Goal: Transaction & Acquisition: Purchase product/service

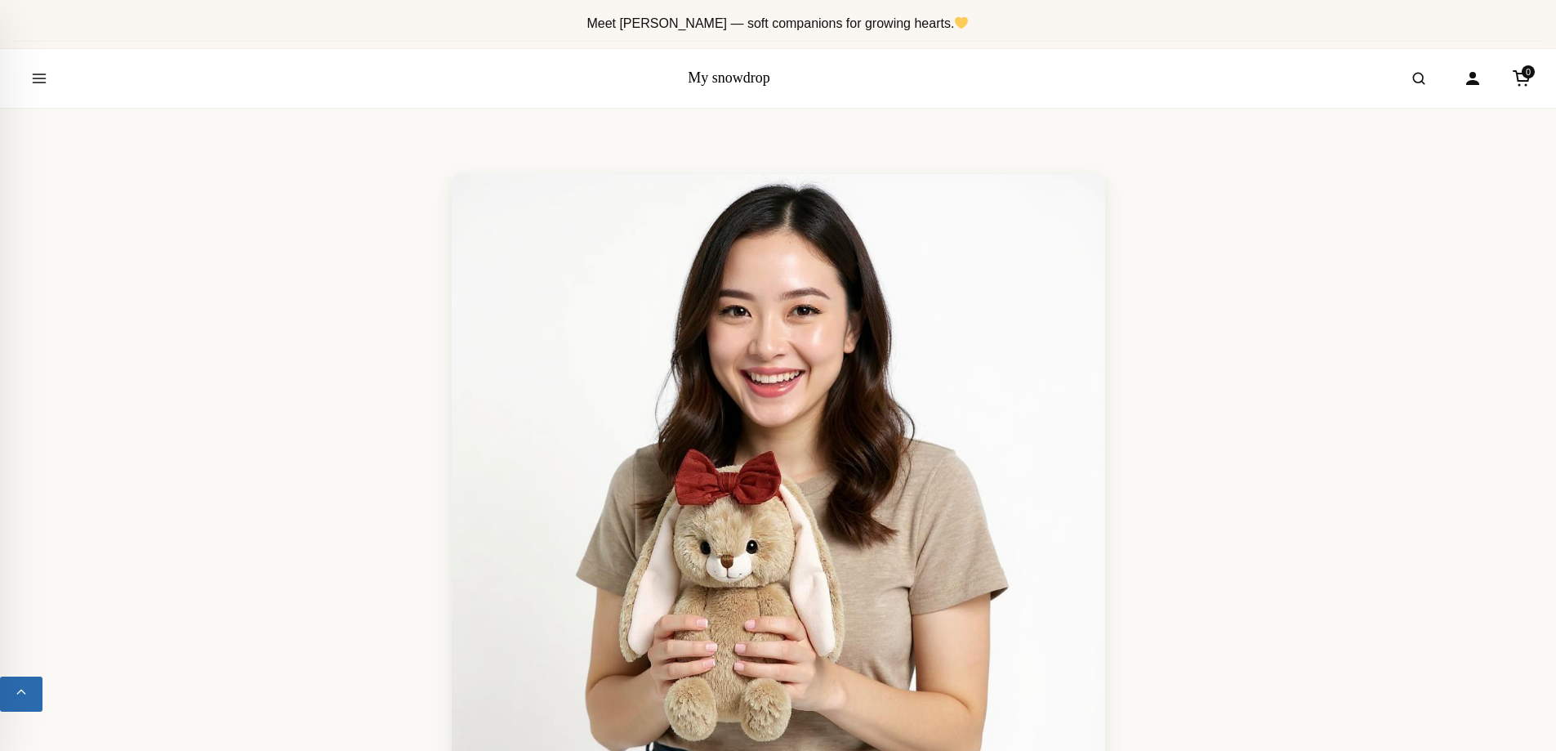
scroll to position [654, 0]
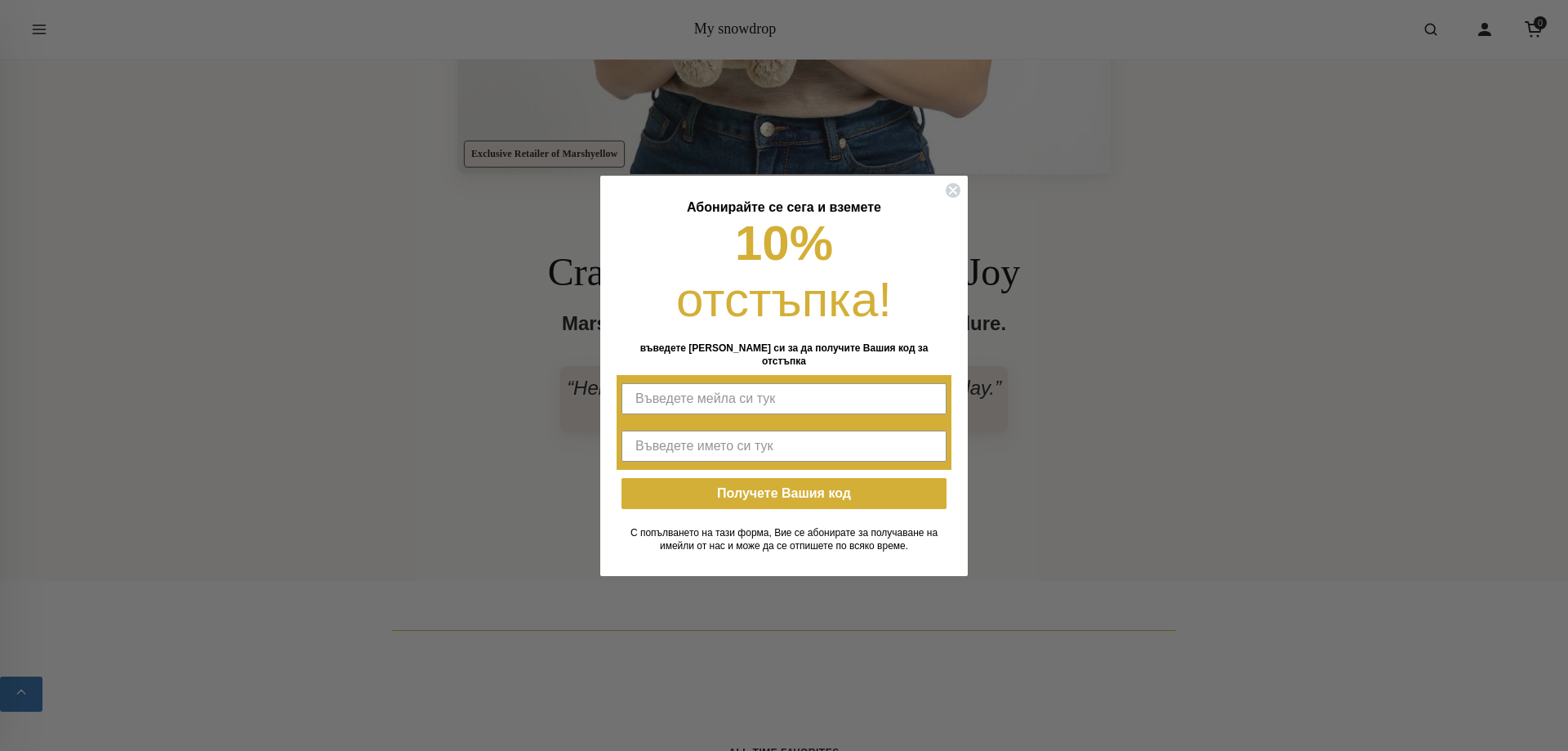
click at [937, 196] on form "Абонирайте се сега и вземете 10% отстъпка! въведете мейла си за да получите Ваш…" at bounding box center [784, 376] width 368 height 400
click at [944, 197] on icon "Close dialog" at bounding box center [952, 190] width 16 height 16
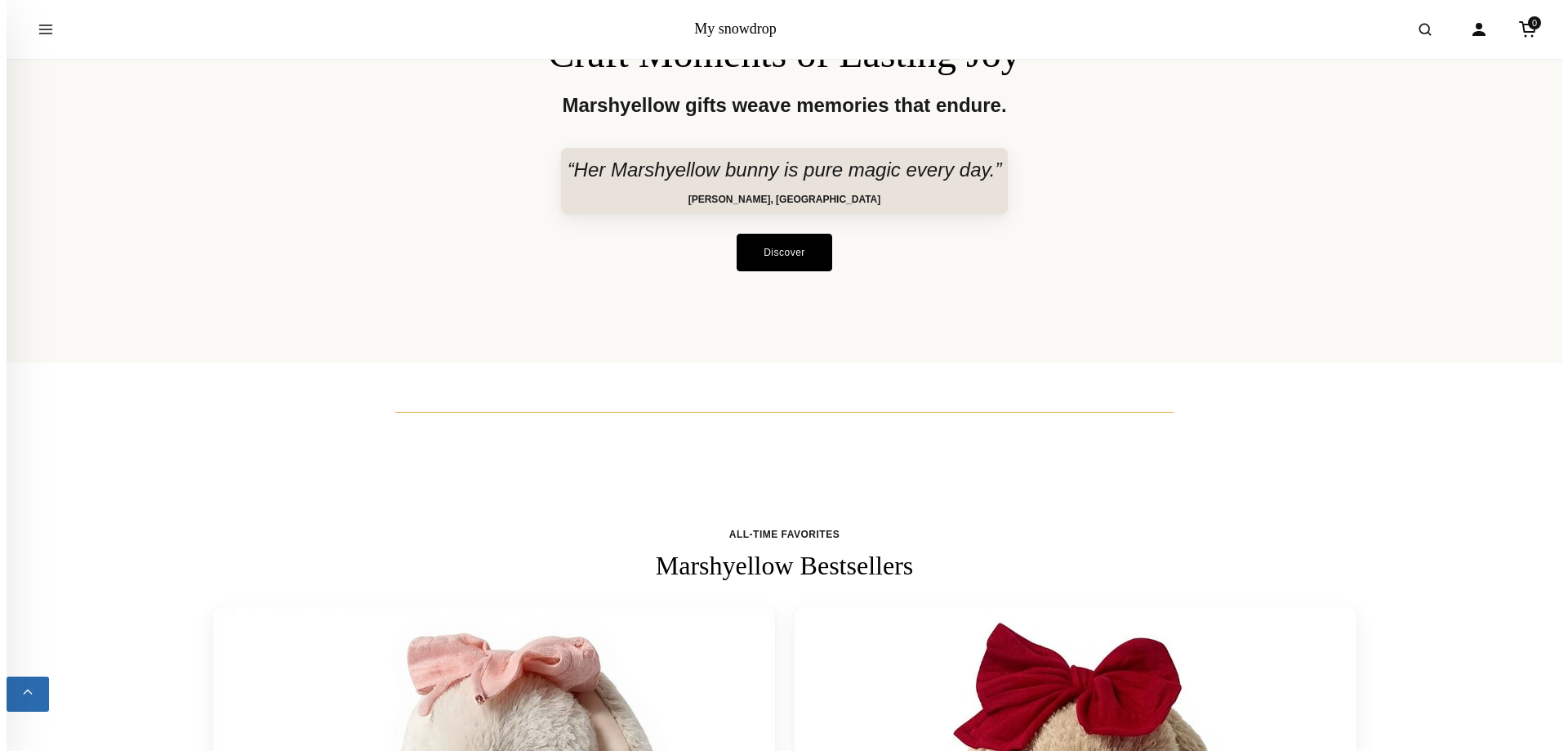
scroll to position [1743, 0]
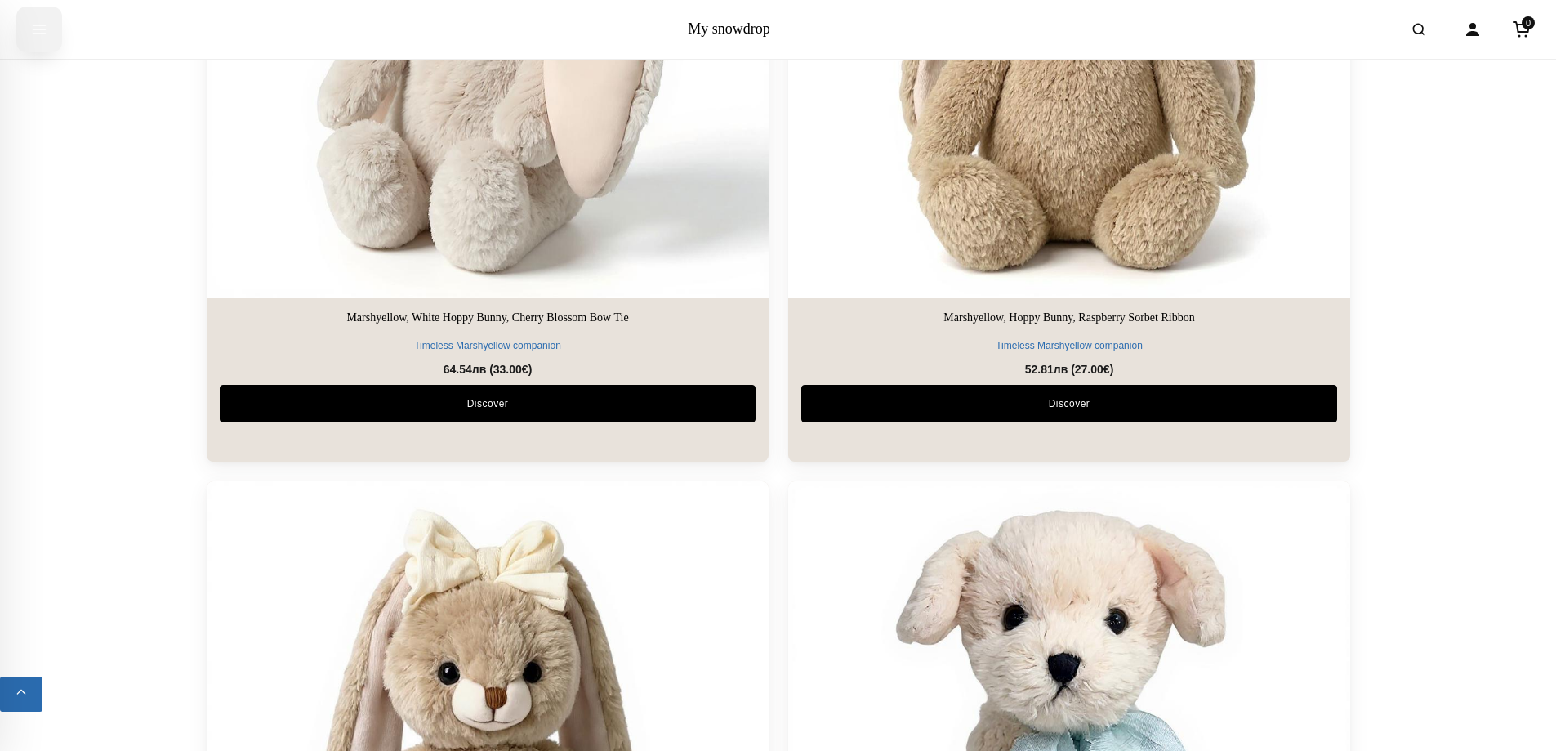
click at [32, 25] on icon "Open menu" at bounding box center [39, 29] width 16 height 29
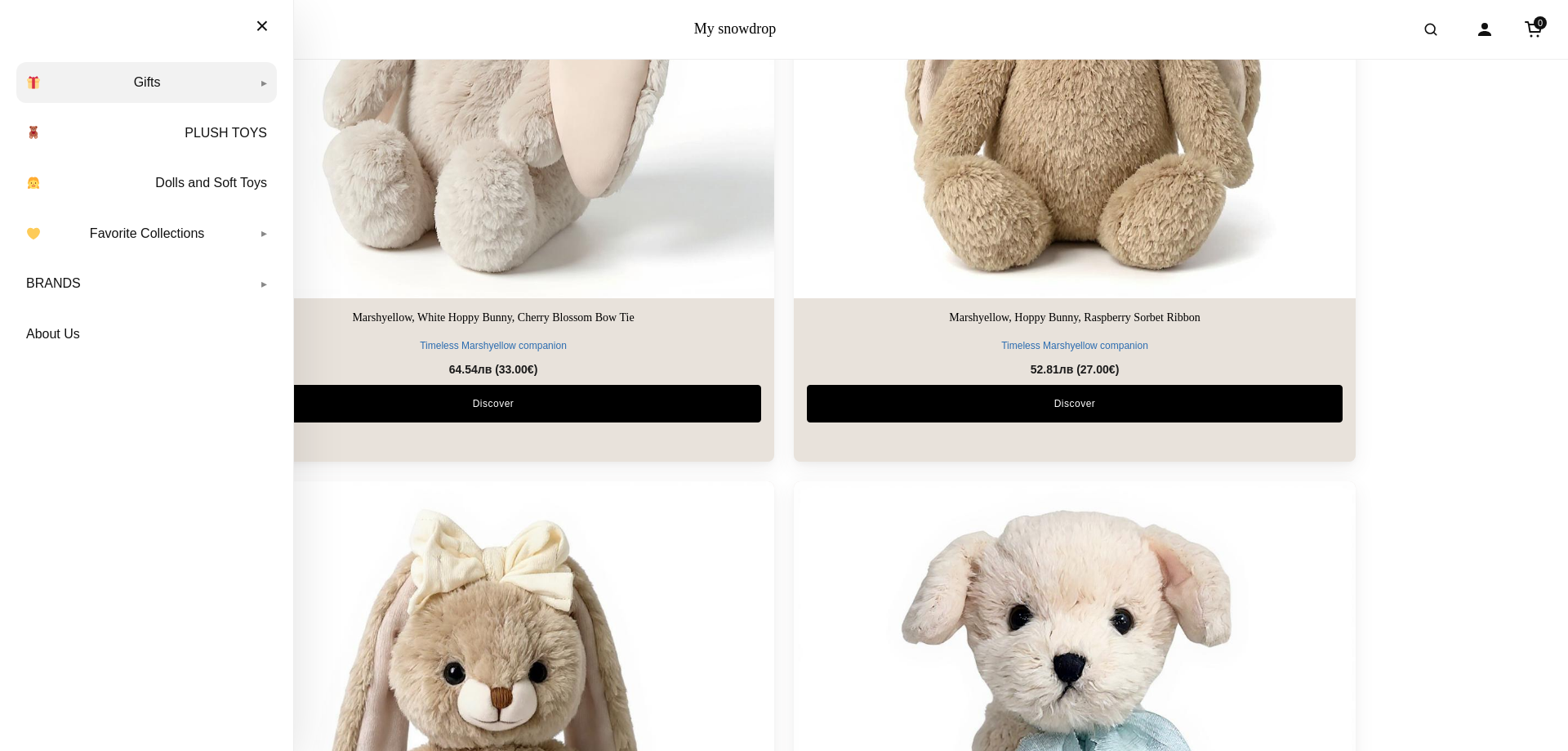
click at [254, 78] on link "Gifts" at bounding box center [146, 82] width 261 height 41
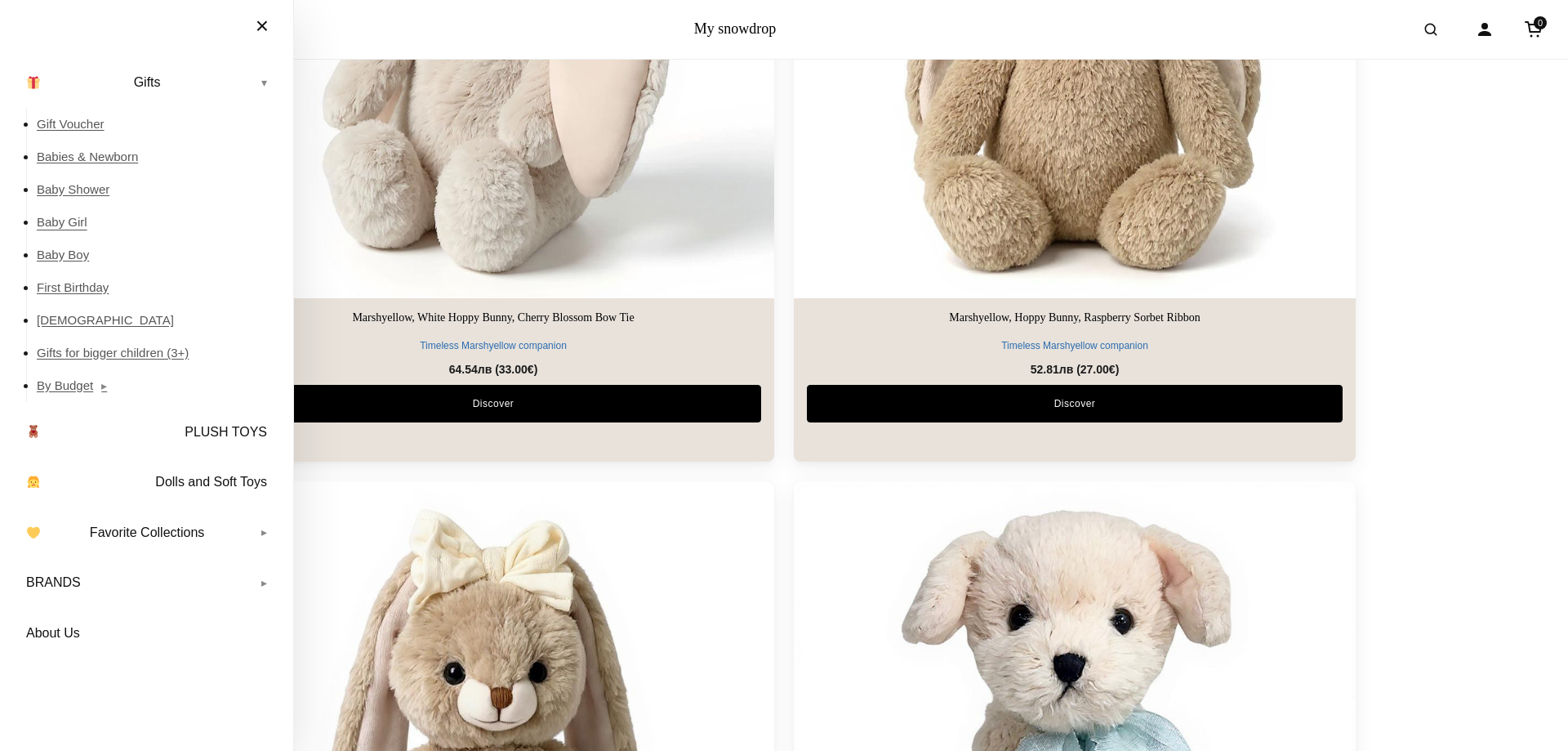
click at [74, 227] on link "Baby Girl" at bounding box center [157, 222] width 240 height 33
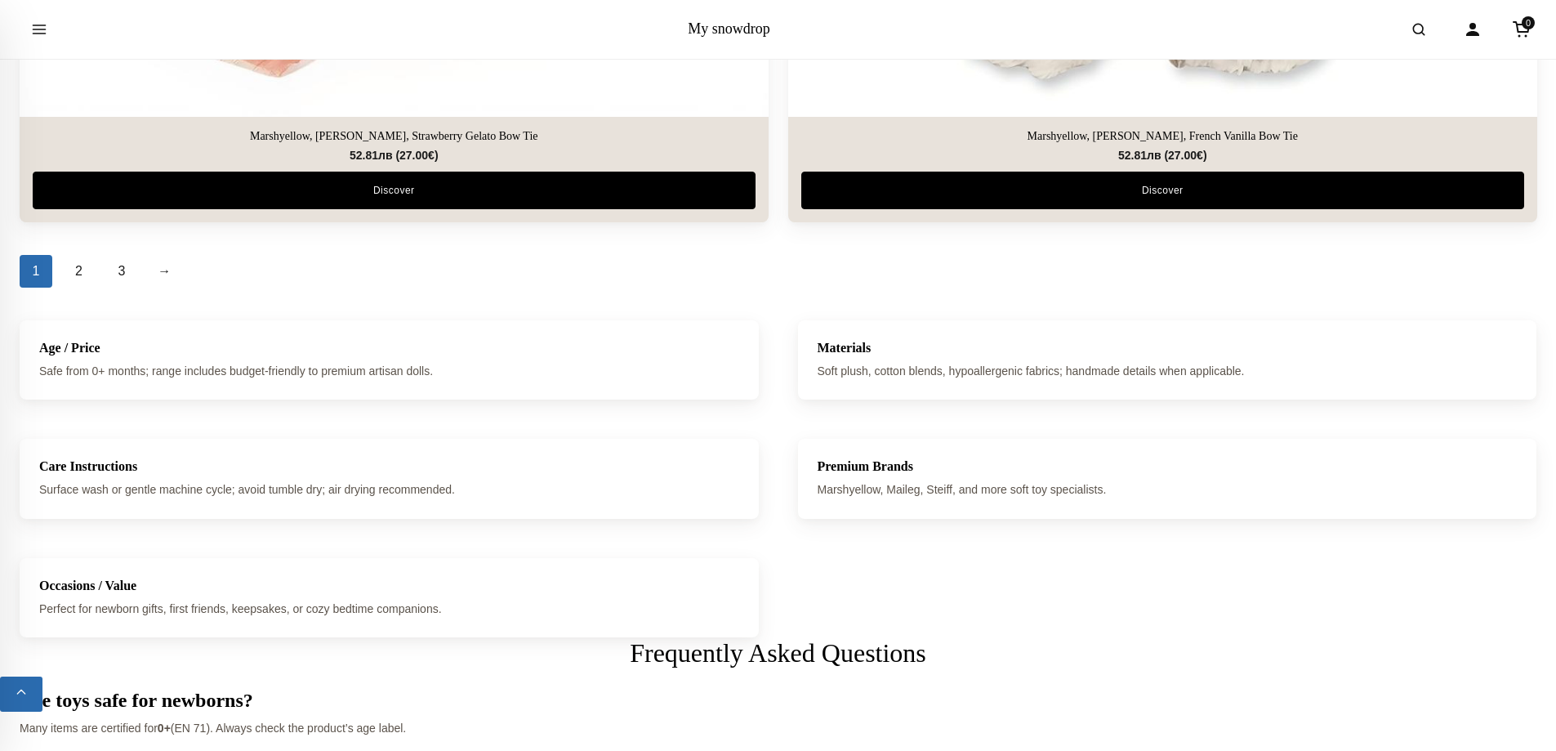
scroll to position [5968, 0]
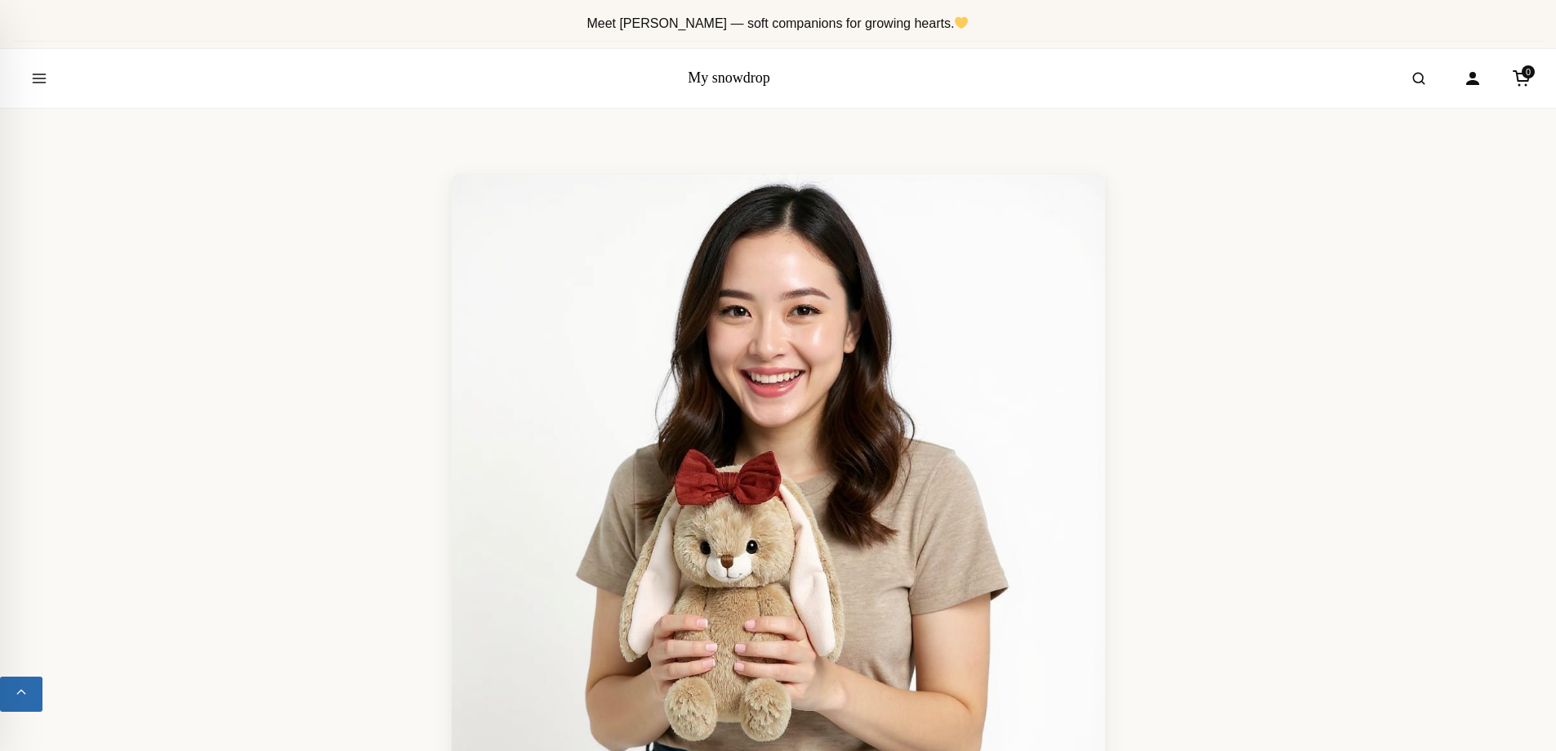
click at [796, 22] on span "Meet [PERSON_NAME] — soft companions for growing hearts." at bounding box center [778, 23] width 382 height 14
click at [732, 83] on link "My snowdrop" at bounding box center [729, 77] width 83 height 16
click at [36, 71] on icon "Open menu" at bounding box center [39, 78] width 16 height 29
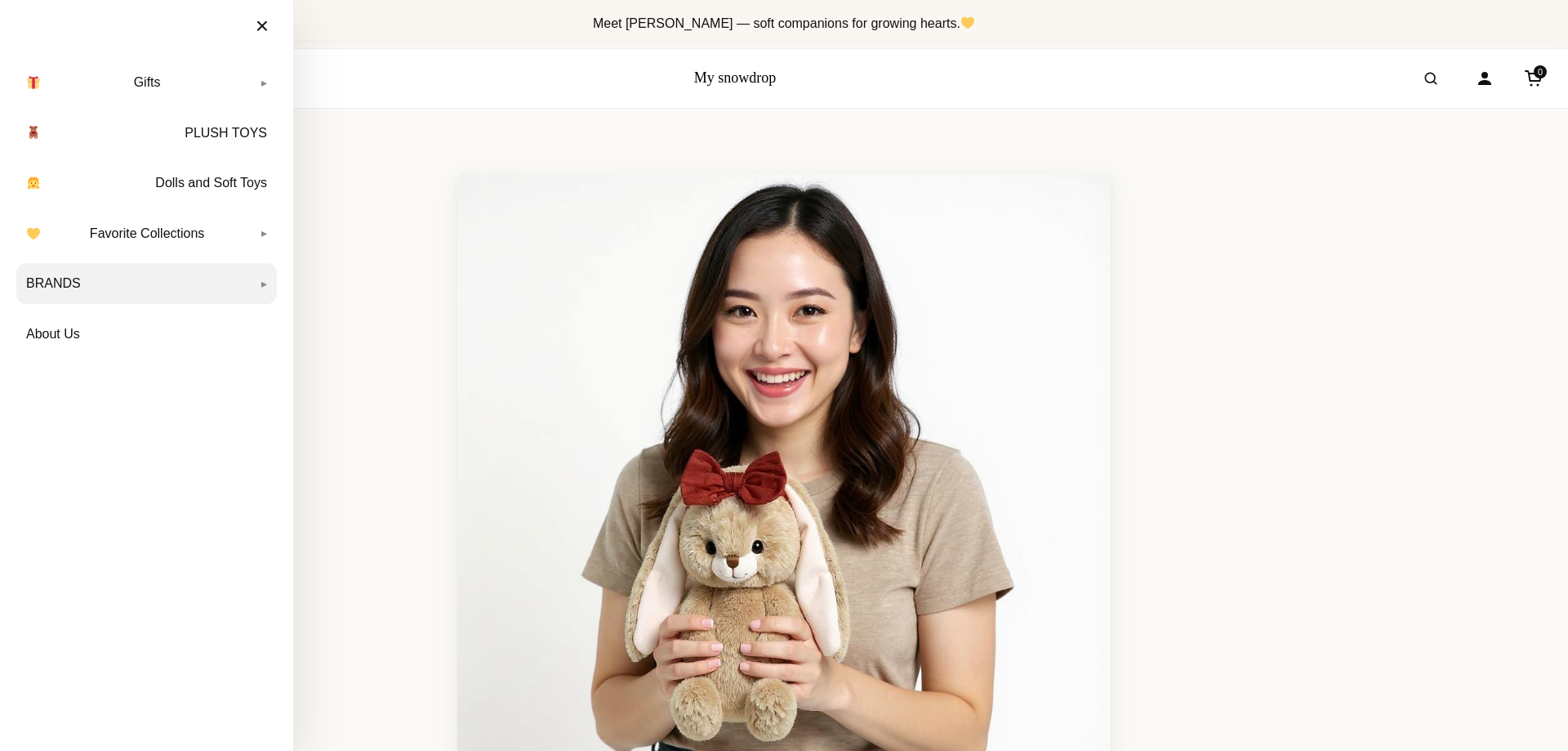
click at [77, 282] on link "BRANDS" at bounding box center [146, 283] width 261 height 41
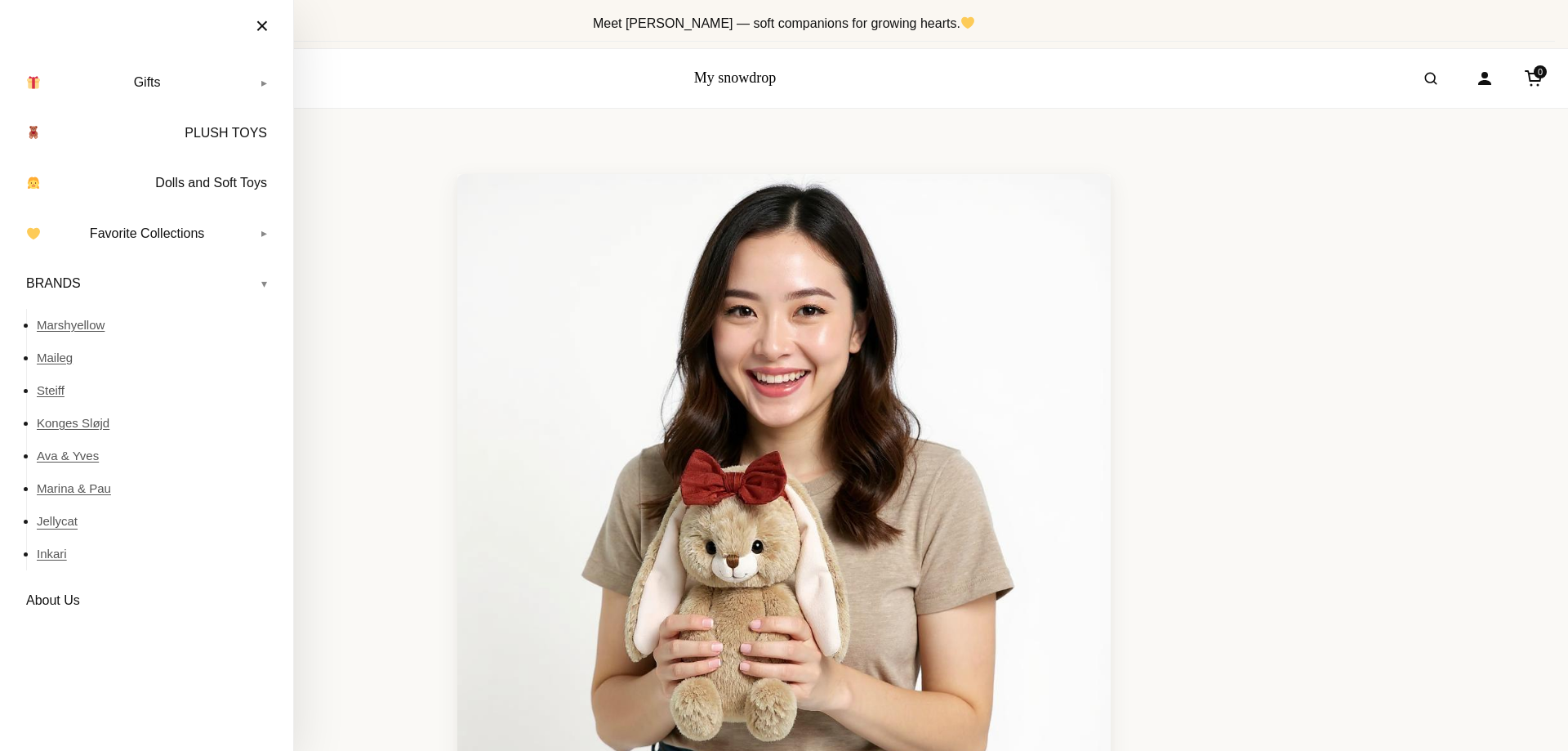
click at [57, 516] on link "Jellycat" at bounding box center [157, 521] width 240 height 33
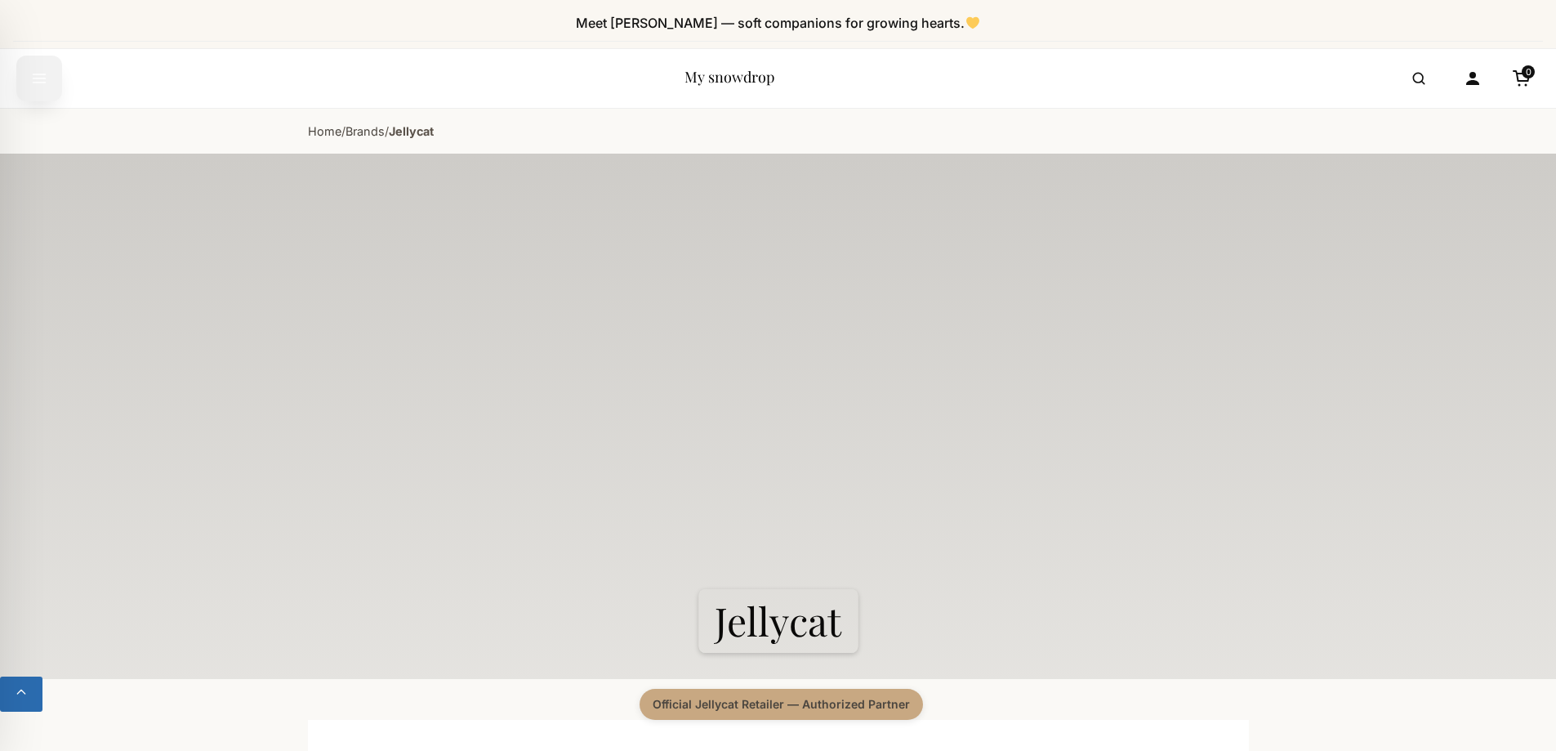
click at [46, 75] on icon "Open menu" at bounding box center [39, 78] width 16 height 29
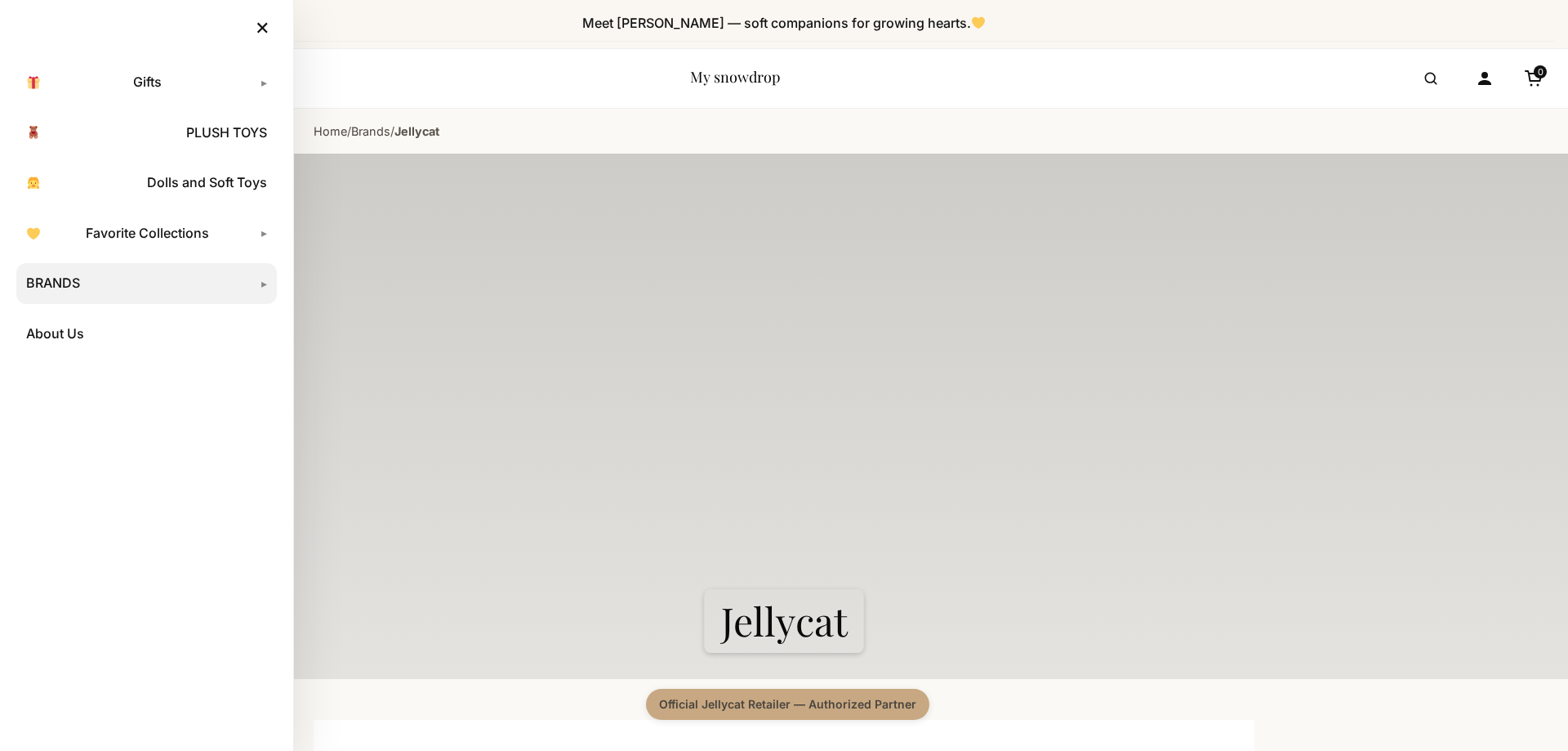
click at [67, 284] on link "BRANDS" at bounding box center [146, 283] width 261 height 41
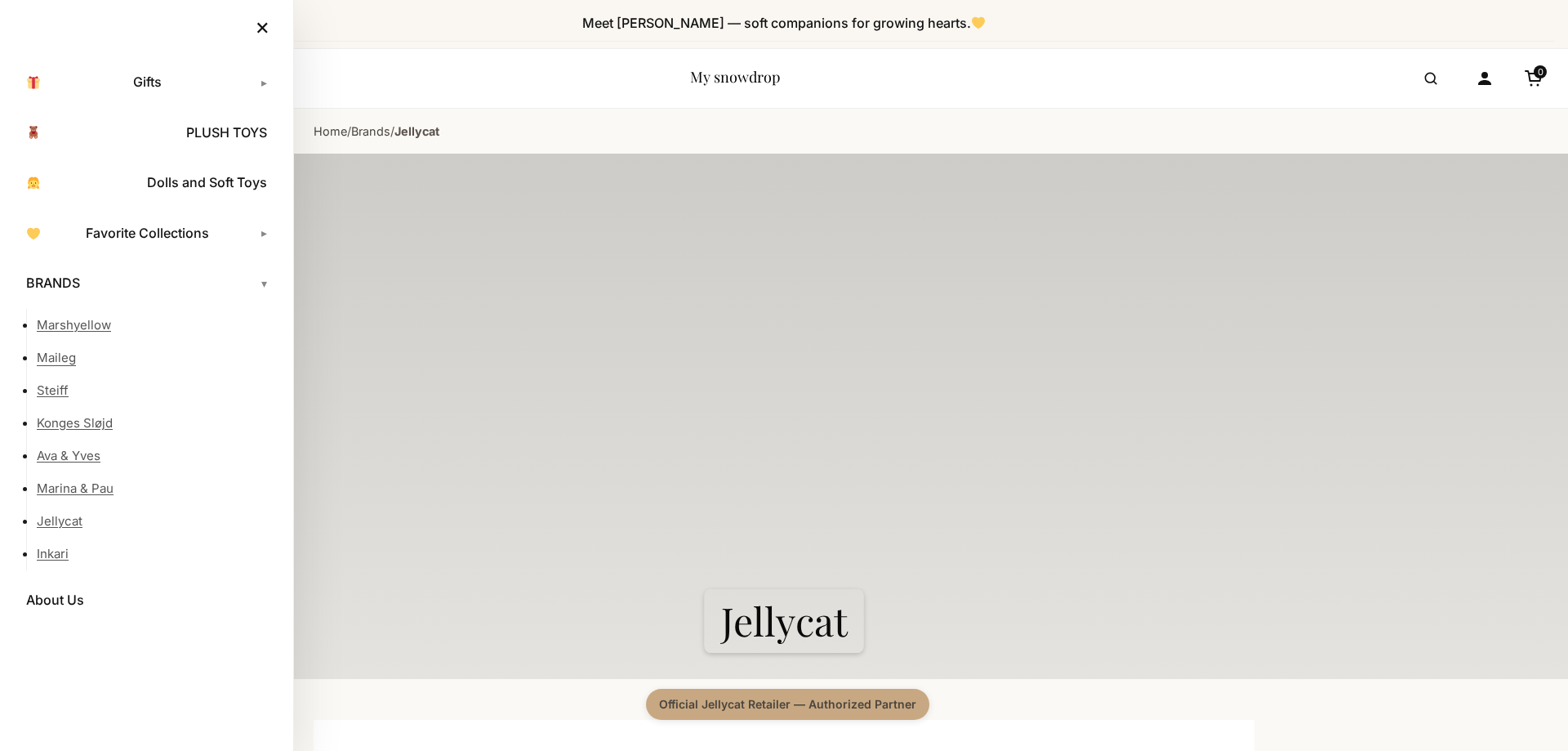
click at [57, 356] on link "Maileg" at bounding box center [157, 358] width 240 height 33
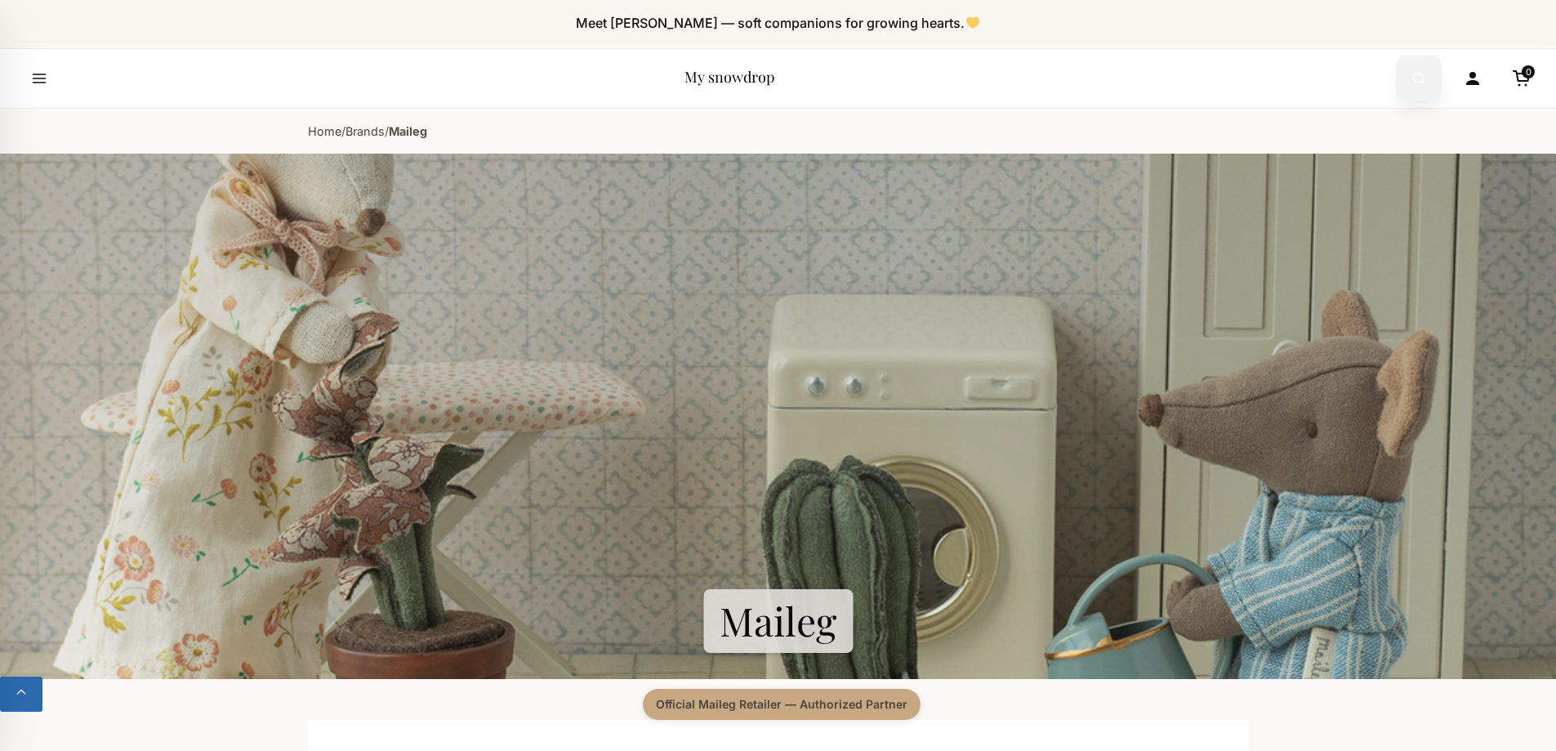
click at [1417, 83] on circle "Open search" at bounding box center [1418, 78] width 10 height 10
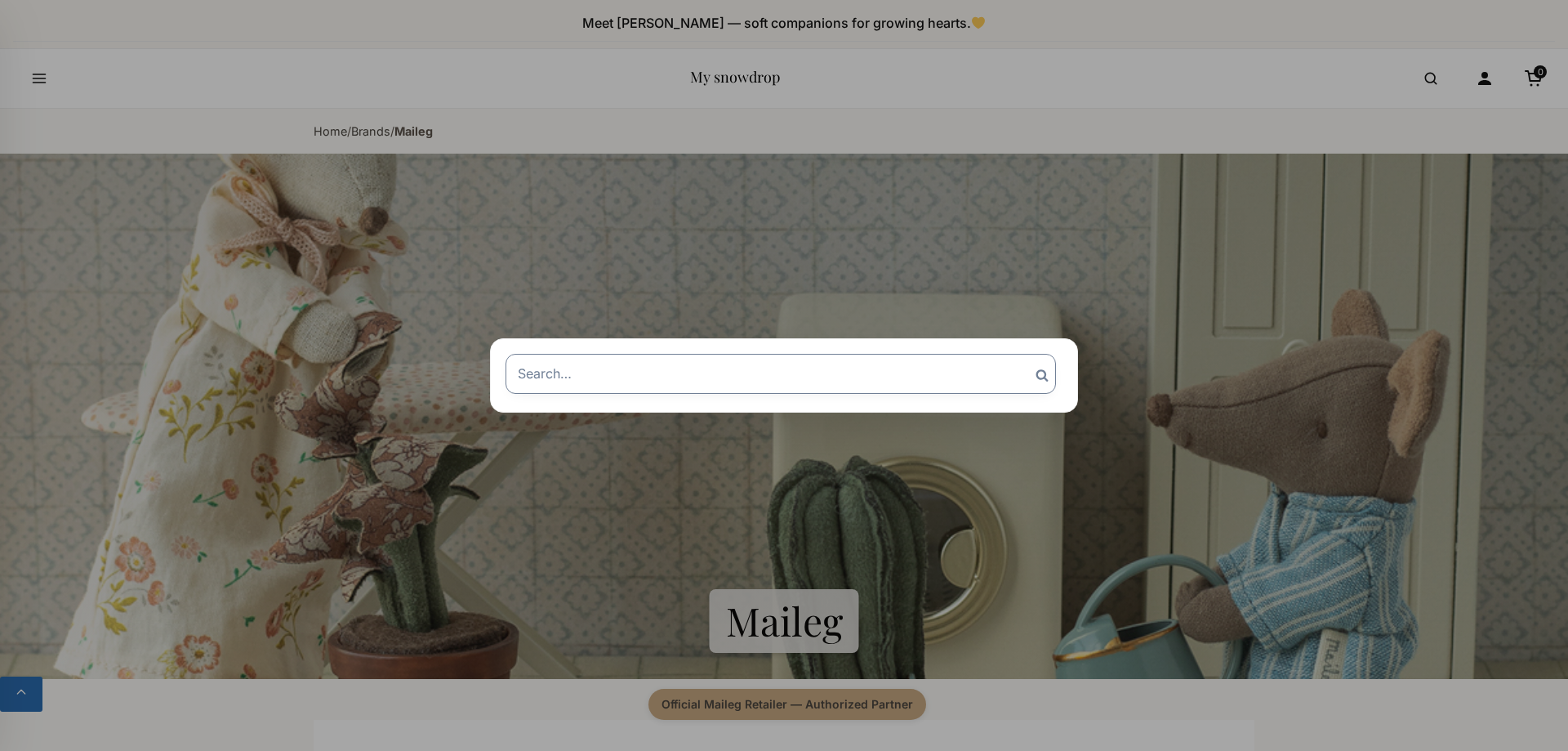
click at [610, 385] on input "Search for:" at bounding box center [781, 373] width 551 height 39
type input "toothfairy"
click at [1021, 354] on input "Search" at bounding box center [1041, 375] width 41 height 42
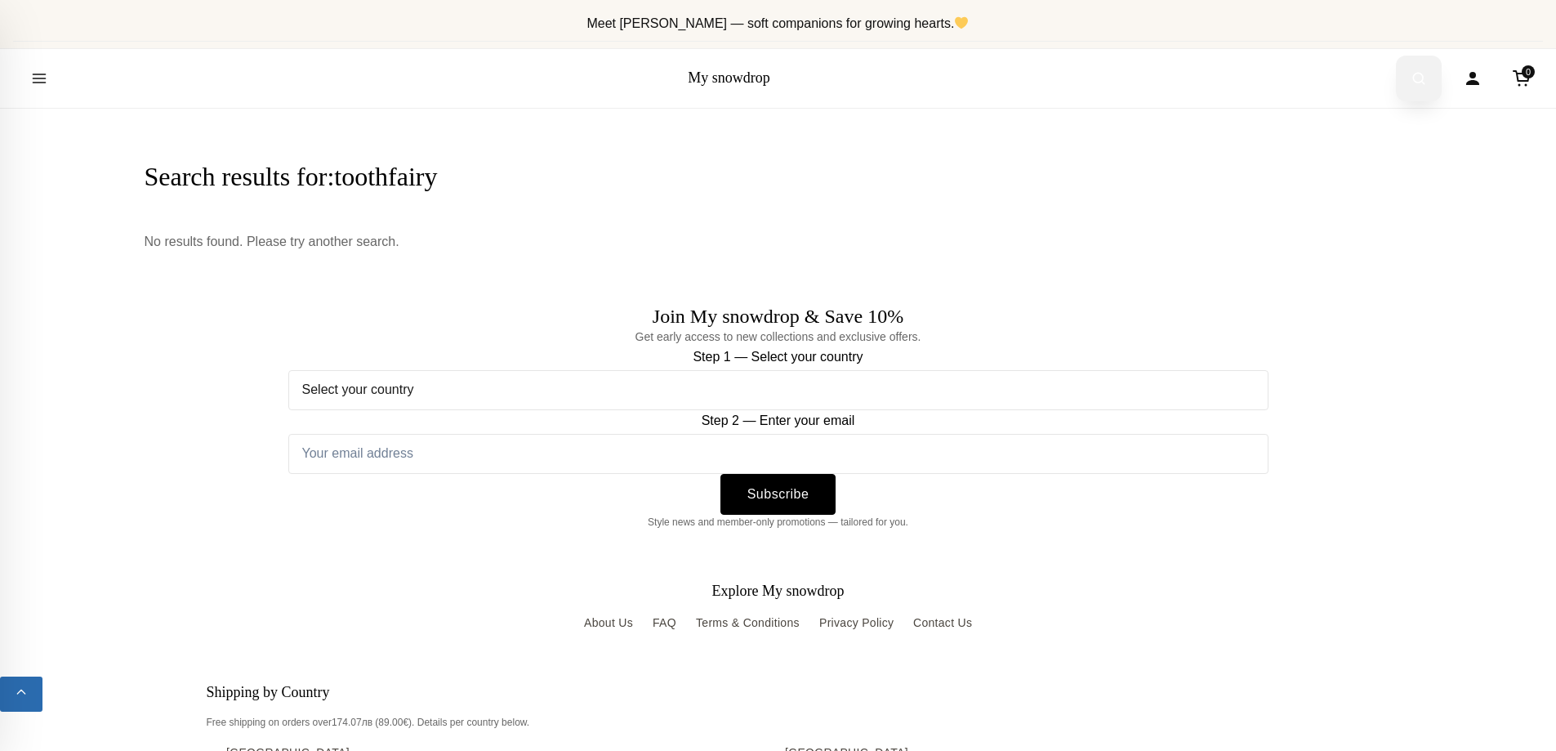
click at [1409, 79] on button "Open search" at bounding box center [1419, 79] width 46 height 46
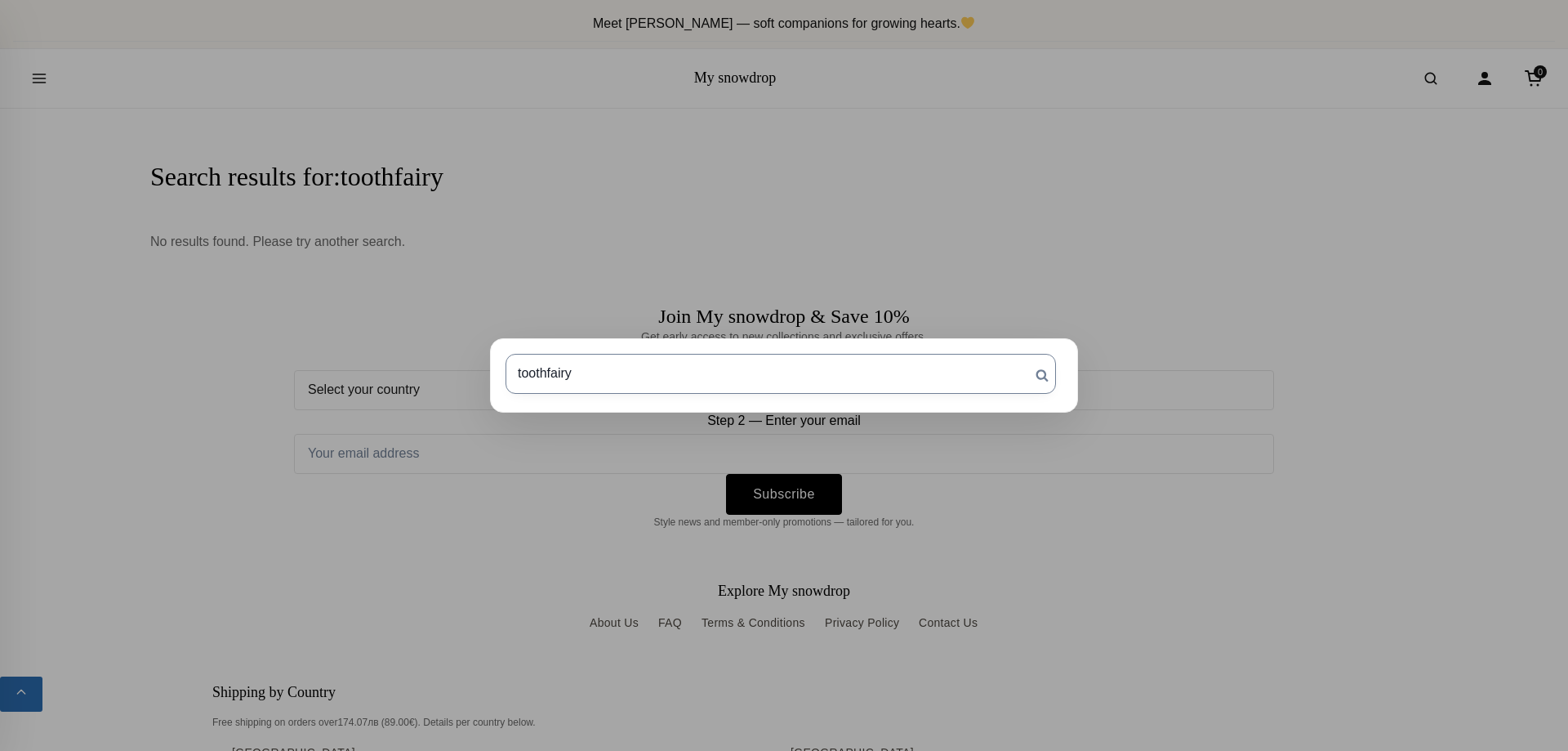
click at [547, 371] on input "toothfairy" at bounding box center [781, 373] width 551 height 39
type input "tooth fairy"
click at [1021, 354] on input "Search" at bounding box center [1041, 375] width 41 height 42
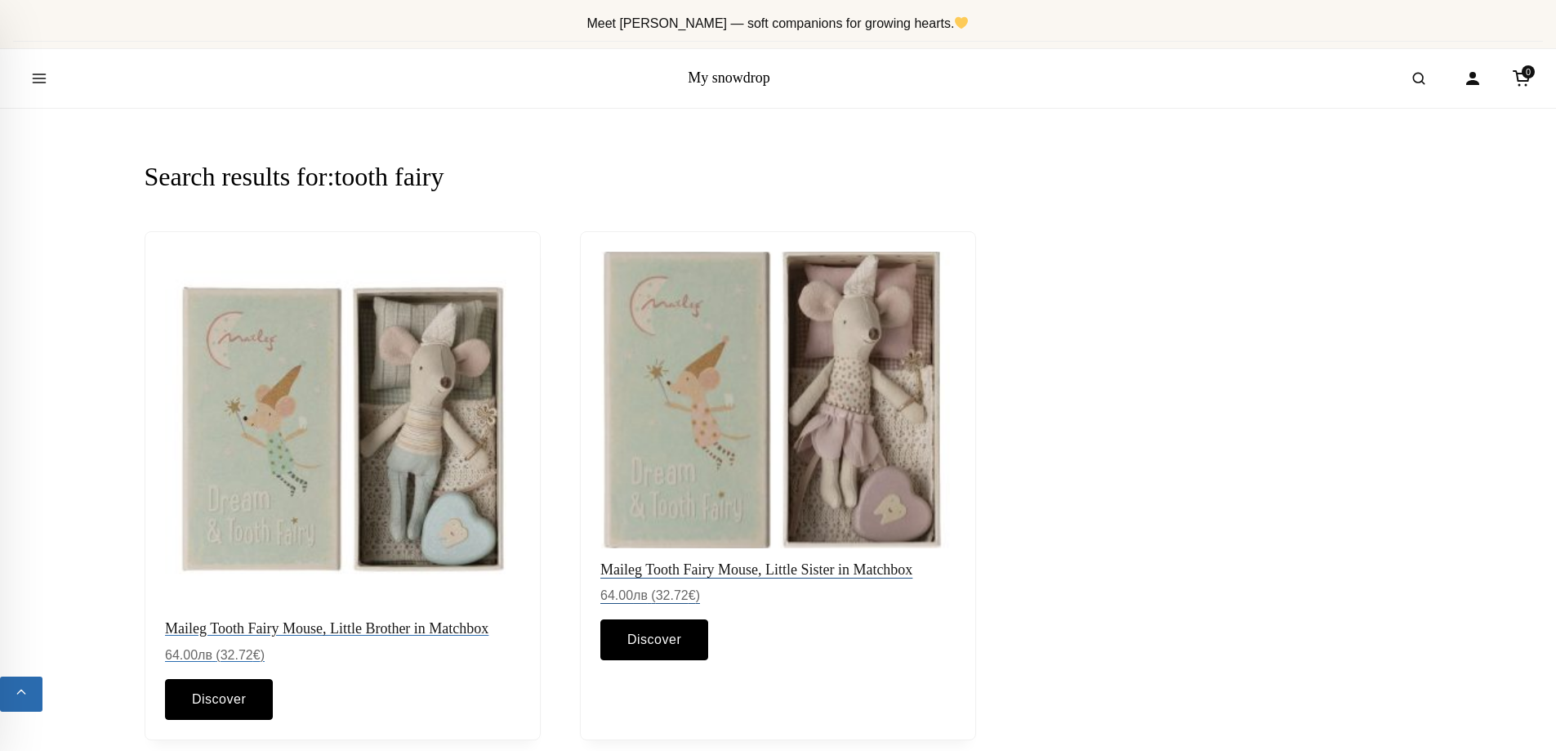
click at [819, 431] on img at bounding box center [778, 399] width 373 height 311
